Goal: Task Accomplishment & Management: Complete application form

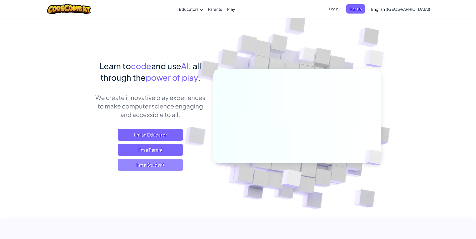
click at [160, 163] on span "I'm a Student" at bounding box center [150, 165] width 65 height 12
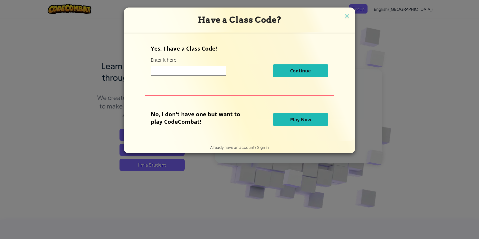
click at [190, 73] on input at bounding box center [188, 71] width 75 height 10
type input "MeanBabyFalse"
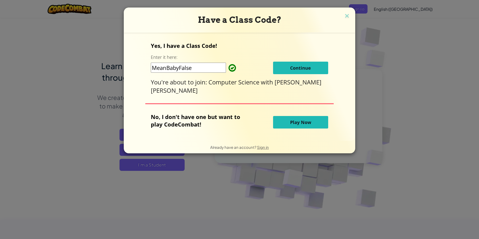
click at [308, 71] on span "Continue" at bounding box center [300, 68] width 21 height 6
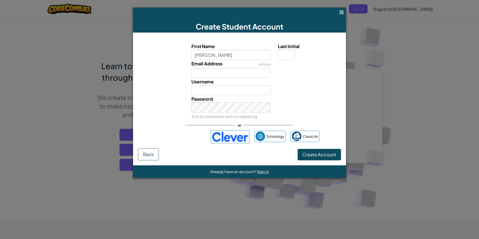
type input "[PERSON_NAME]"
click at [212, 89] on input "[PERSON_NAME]" at bounding box center [231, 90] width 79 height 10
click at [226, 73] on input "Email Address" at bounding box center [231, 73] width 79 height 10
click at [281, 58] on input "Last Initial" at bounding box center [287, 55] width 18 height 10
click at [238, 125] on span "or" at bounding box center [239, 125] width 9 height 7
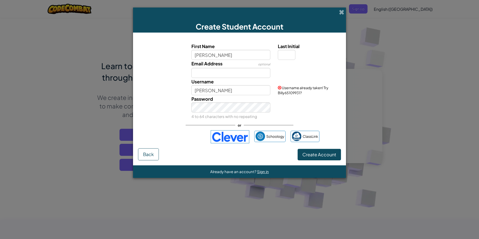
click at [240, 126] on span "or" at bounding box center [239, 125] width 9 height 7
click at [222, 90] on input "[PERSON_NAME]" at bounding box center [231, 90] width 79 height 10
type input "B"
click at [257, 89] on input "Username" at bounding box center [231, 90] width 79 height 10
type input "sigma boi bill"
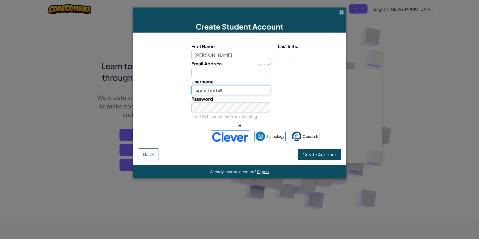
click at [298, 149] on button "Create Account" at bounding box center [319, 155] width 43 height 12
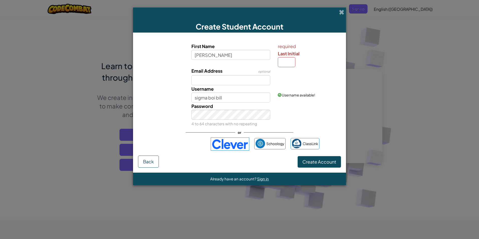
click at [320, 161] on form "First Name [PERSON_NAME] required Last Initial Email Address optional Username …" at bounding box center [239, 103] width 213 height 140
click at [321, 161] on span "Create Account" at bounding box center [320, 162] width 34 height 6
click at [322, 159] on span "Create Account" at bounding box center [320, 162] width 34 height 6
drag, startPoint x: 279, startPoint y: 58, endPoint x: 283, endPoint y: 60, distance: 5.1
click at [282, 60] on input "Last Initial" at bounding box center [287, 62] width 18 height 10
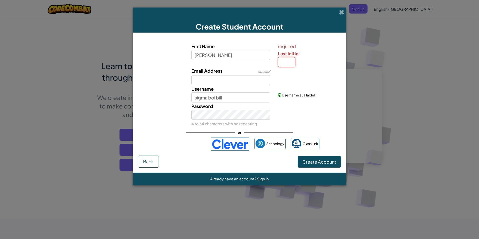
click at [291, 66] on input "Last Initial" at bounding box center [287, 62] width 18 height 10
drag, startPoint x: 291, startPoint y: 66, endPoint x: 277, endPoint y: 60, distance: 14.8
click at [283, 63] on input "Last Initial" at bounding box center [287, 62] width 18 height 10
drag, startPoint x: 277, startPoint y: 61, endPoint x: 300, endPoint y: 49, distance: 25.8
drag, startPoint x: 300, startPoint y: 49, endPoint x: 292, endPoint y: 59, distance: 13.0
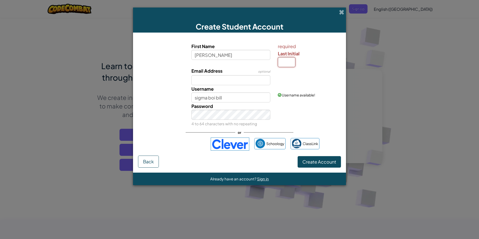
click at [292, 59] on input "Last Initial" at bounding box center [287, 62] width 18 height 10
click at [291, 61] on input "Last Initial" at bounding box center [287, 62] width 18 height 10
drag, startPoint x: 290, startPoint y: 61, endPoint x: 286, endPoint y: 63, distance: 4.6
click at [287, 63] on input "Last Initial" at bounding box center [287, 62] width 18 height 10
drag, startPoint x: 293, startPoint y: 59, endPoint x: 286, endPoint y: 64, distance: 8.7
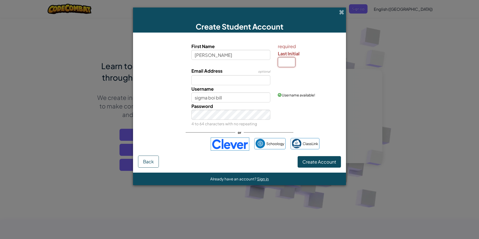
click at [288, 63] on input "Last Initial" at bounding box center [287, 62] width 18 height 10
click at [284, 65] on input "Last Initial" at bounding box center [287, 62] width 18 height 10
type input "b"
click at [320, 158] on button "Create Account" at bounding box center [319, 162] width 43 height 12
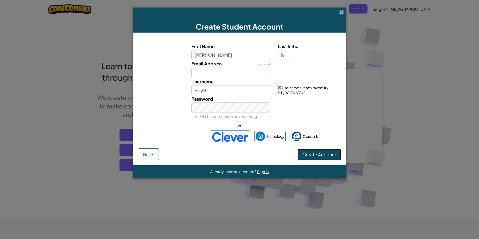
click at [320, 158] on button "Create Account" at bounding box center [319, 155] width 43 height 12
click at [321, 155] on button "Create Account" at bounding box center [319, 155] width 43 height 12
click at [322, 155] on button "Create Account" at bounding box center [319, 155] width 43 height 12
click at [284, 88] on span "Username already taken! Try BillyB62348314?" at bounding box center [303, 91] width 51 height 10
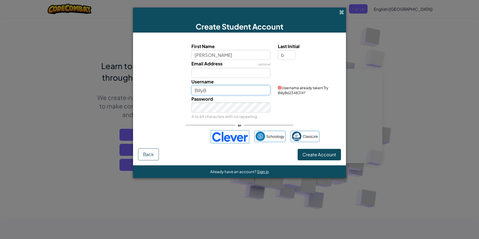
click at [258, 89] on input "BillyB" at bounding box center [231, 90] width 79 height 10
type input "B"
click at [280, 56] on input "b" at bounding box center [287, 55] width 18 height 10
click at [284, 59] on input "b" at bounding box center [287, 55] width 18 height 10
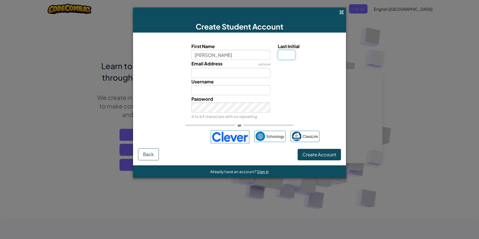
click at [287, 58] on input "Last Initial" at bounding box center [287, 55] width 18 height 10
click at [264, 84] on div "First Name [PERSON_NAME] Last Initial Email Address optional Username [PERSON_N…" at bounding box center [239, 81] width 201 height 77
drag, startPoint x: 264, startPoint y: 84, endPoint x: 276, endPoint y: 96, distance: 16.7
drag, startPoint x: 276, startPoint y: 96, endPoint x: 243, endPoint y: 90, distance: 32.7
click at [243, 90] on input "[PERSON_NAME]" at bounding box center [231, 90] width 79 height 10
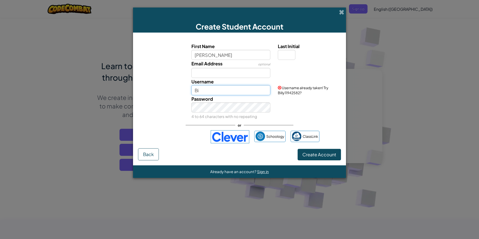
type input "B"
drag, startPoint x: 269, startPoint y: 80, endPoint x: 282, endPoint y: 72, distance: 14.6
drag, startPoint x: 282, startPoint y: 72, endPoint x: 283, endPoint y: 67, distance: 5.7
drag, startPoint x: 283, startPoint y: 67, endPoint x: 314, endPoint y: 55, distance: 33.6
drag, startPoint x: 314, startPoint y: 55, endPoint x: 329, endPoint y: 54, distance: 14.4
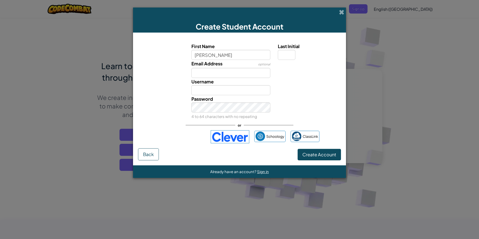
drag, startPoint x: 329, startPoint y: 54, endPoint x: 380, endPoint y: 48, distance: 51.5
drag, startPoint x: 380, startPoint y: 48, endPoint x: 284, endPoint y: 55, distance: 96.6
drag, startPoint x: 284, startPoint y: 55, endPoint x: 288, endPoint y: 53, distance: 4.7
click at [288, 53] on input "Last Initial" at bounding box center [287, 55] width 18 height 10
click at [288, 54] on input "Last Initial" at bounding box center [287, 55] width 18 height 10
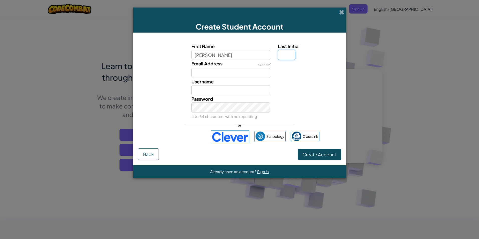
click at [288, 55] on input "Last Initial" at bounding box center [287, 55] width 18 height 10
click at [237, 73] on input "Email Address" at bounding box center [231, 73] width 79 height 10
click at [234, 139] on img at bounding box center [230, 136] width 39 height 13
click at [293, 58] on input "Last Initial" at bounding box center [287, 55] width 18 height 10
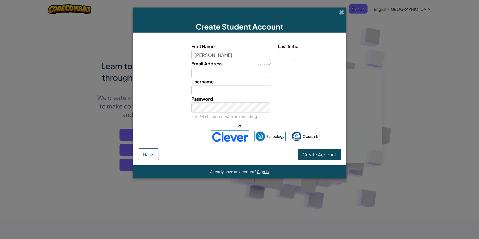
drag, startPoint x: 277, startPoint y: 57, endPoint x: 290, endPoint y: 48, distance: 15.8
